Goal: Find specific page/section: Locate a particular part of the current website

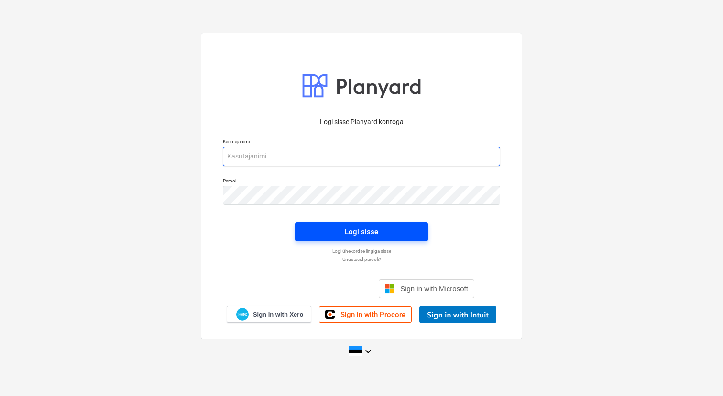
type input "[EMAIL_ADDRESS][DOMAIN_NAME]"
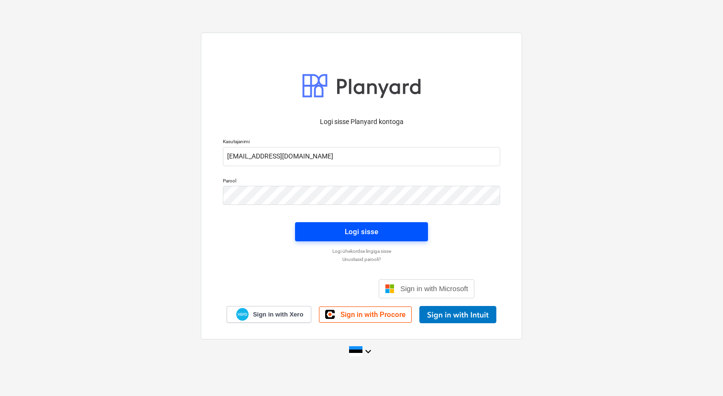
click at [360, 227] on div "Logi sisse" at bounding box center [361, 231] width 33 height 12
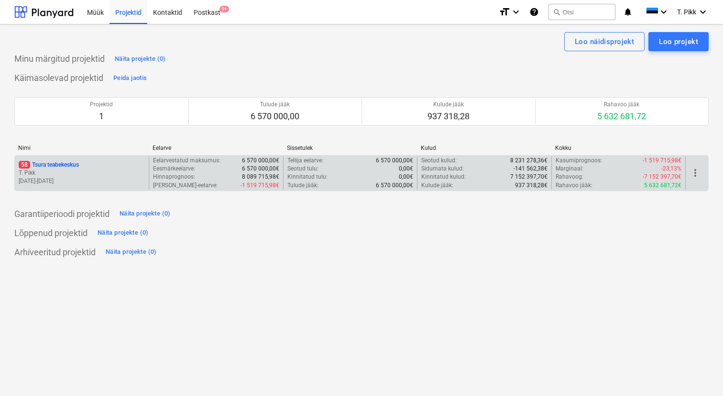
click at [113, 177] on p "[DATE] - [DATE]" at bounding box center [82, 181] width 126 height 8
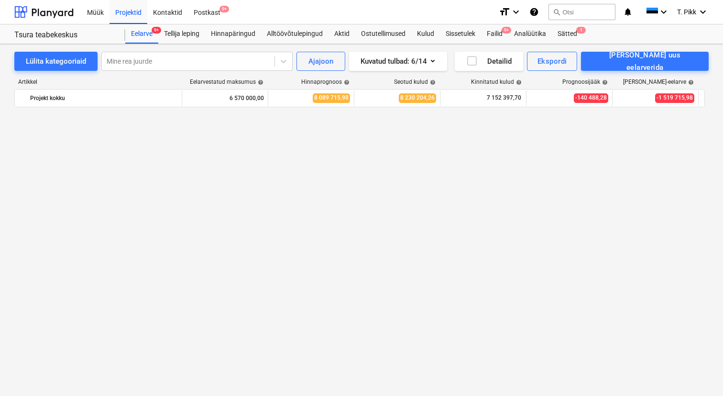
scroll to position [1137, 0]
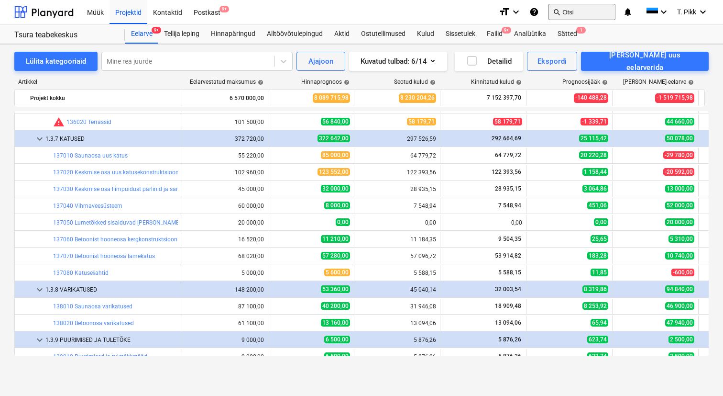
click at [578, 12] on button "search Otsi" at bounding box center [582, 12] width 67 height 16
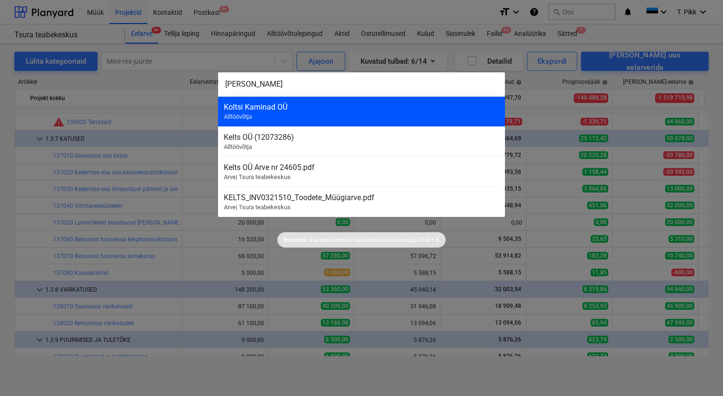
type input "[PERSON_NAME]"
click at [346, 115] on div "Koltsi Kaminad OÜ Alltöövõtja" at bounding box center [361, 111] width 287 height 30
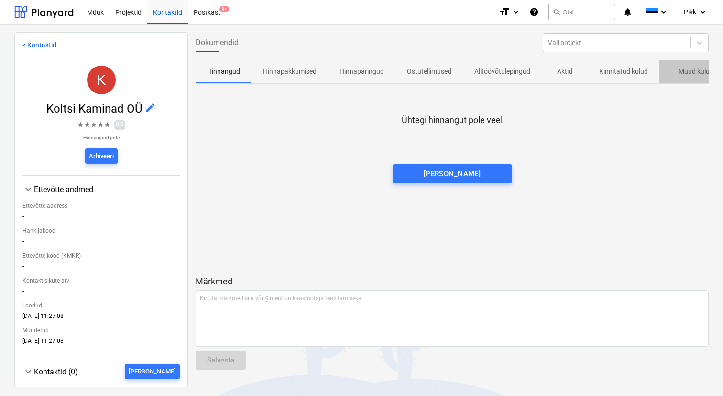
click at [691, 77] on p "Muud kulud" at bounding box center [696, 72] width 35 height 10
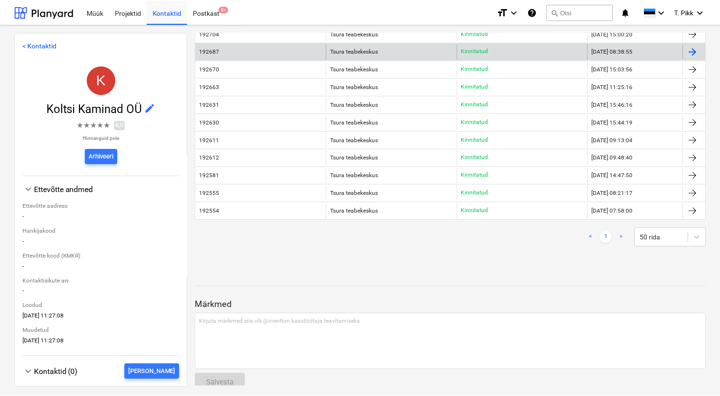
scroll to position [126, 0]
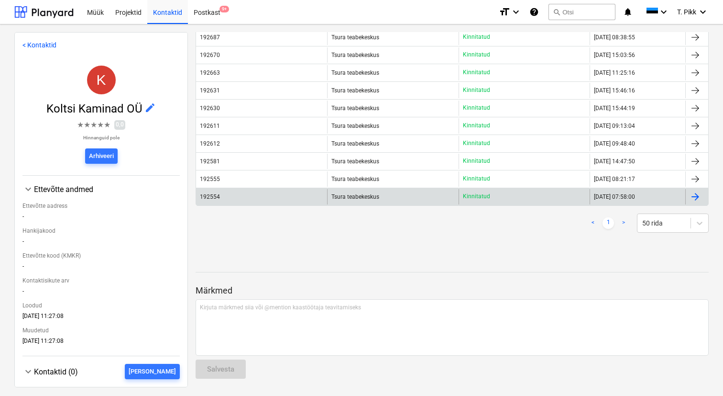
click at [355, 196] on span "Tsura teabekeskus" at bounding box center [356, 196] width 48 height 7
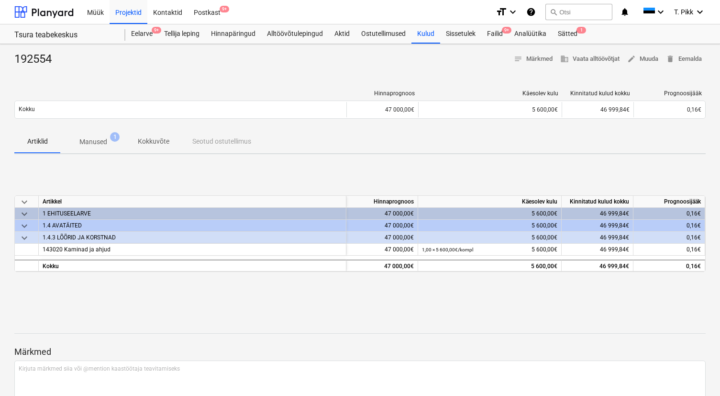
click at [101, 145] on p "Manused" at bounding box center [93, 142] width 28 height 10
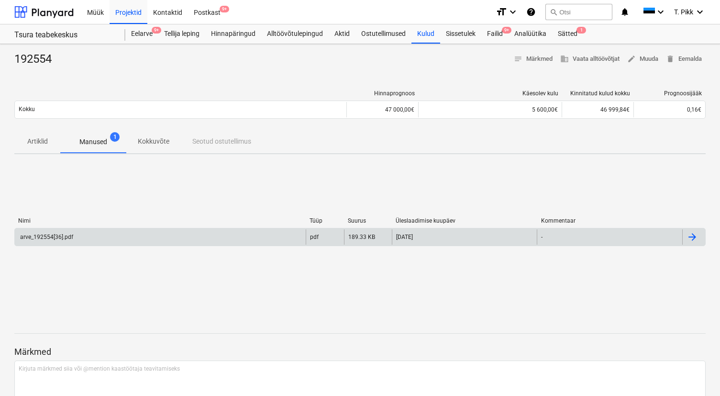
click at [79, 235] on div "arve_192554[36].pdf" at bounding box center [160, 236] width 291 height 15
